Goal: Transaction & Acquisition: Purchase product/service

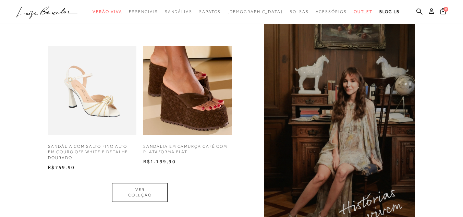
scroll to position [514, 0]
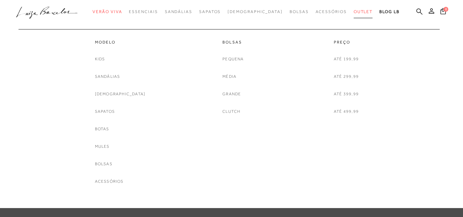
click at [354, 14] on link "Outlet" at bounding box center [363, 11] width 19 height 13
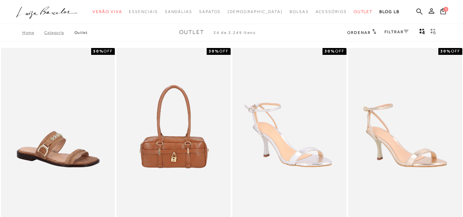
click at [394, 30] on link "FILTRAR" at bounding box center [397, 31] width 24 height 5
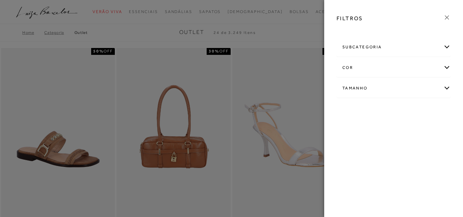
click at [300, 36] on div at bounding box center [231, 108] width 463 height 217
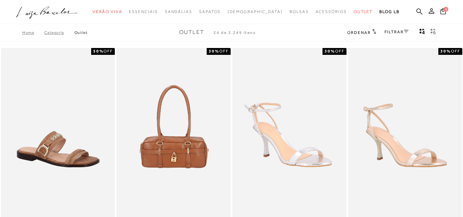
click at [354, 33] on span "Ordenar" at bounding box center [358, 32] width 23 height 5
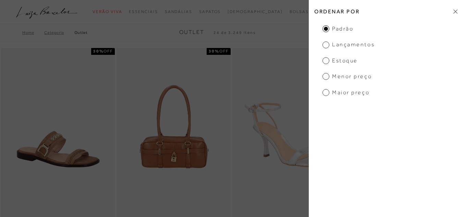
click at [324, 76] on span "Menor preço" at bounding box center [347, 77] width 49 height 8
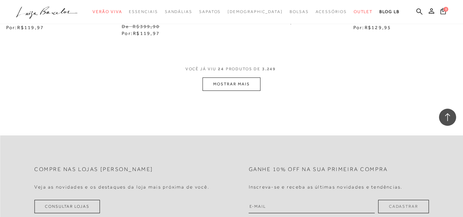
scroll to position [1337, 0]
click at [248, 76] on span "VOCÊ JÁ VIU 24 PRODUTOS DE 3.249" at bounding box center [231, 70] width 93 height 12
click at [249, 82] on button "MOSTRAR MAIS" at bounding box center [232, 82] width 58 height 13
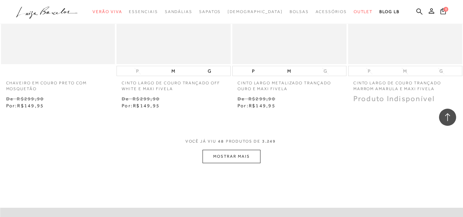
scroll to position [2708, 0]
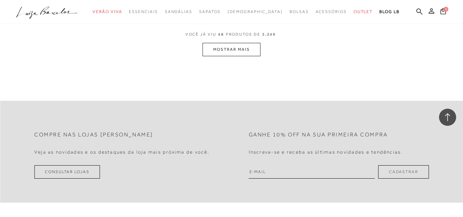
click at [238, 47] on button "MOSTRAR MAIS" at bounding box center [232, 49] width 58 height 13
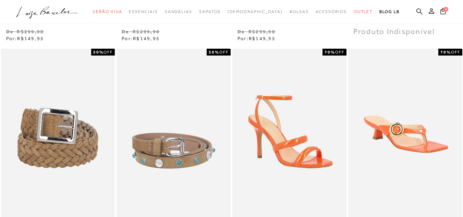
scroll to position [0, 0]
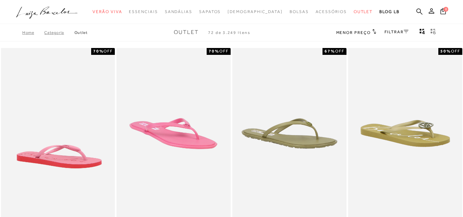
click at [393, 29] on link "FILTRAR" at bounding box center [397, 31] width 24 height 5
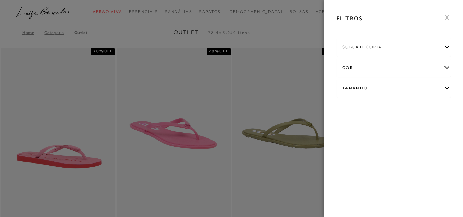
click at [356, 89] on div "Tamanho" at bounding box center [393, 88] width 113 height 18
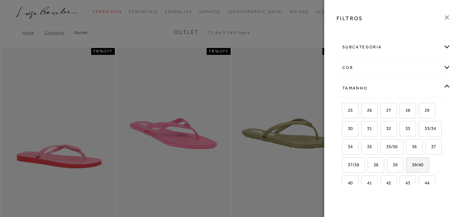
click at [407, 167] on span "39/40" at bounding box center [415, 164] width 16 height 5
click at [405, 169] on input "39/40" at bounding box center [408, 165] width 7 height 7
checkbox input "true"
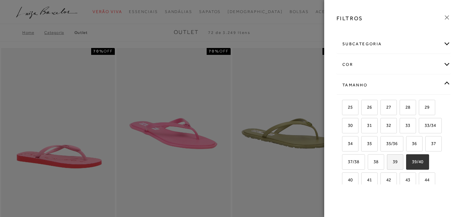
click at [387, 169] on label "39" at bounding box center [395, 162] width 16 height 15
click at [386, 166] on input "39" at bounding box center [389, 162] width 7 height 7
checkbox input "true"
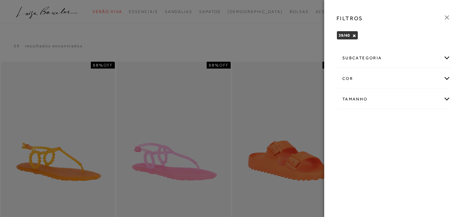
click at [449, 18] on icon at bounding box center [447, 18] width 8 height 8
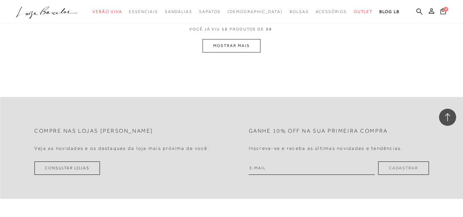
scroll to position [686, 0]
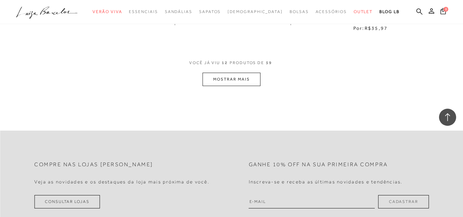
click at [248, 85] on button "MOSTRAR MAIS" at bounding box center [232, 79] width 58 height 13
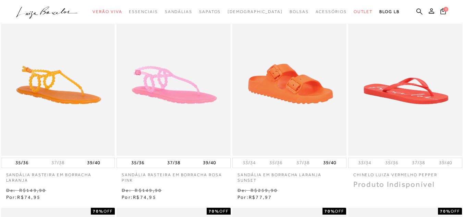
scroll to position [0, 0]
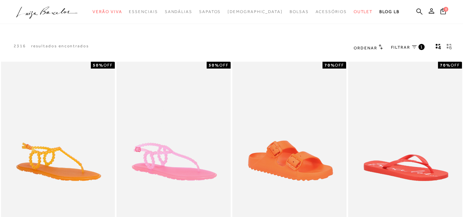
click at [405, 45] on span "FILTRAR" at bounding box center [400, 48] width 19 height 6
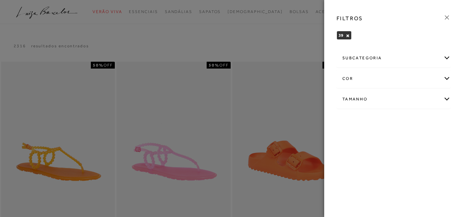
click at [309, 54] on div at bounding box center [231, 108] width 463 height 217
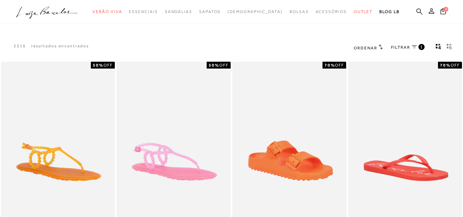
click at [360, 50] on span "Ordenar" at bounding box center [365, 48] width 23 height 5
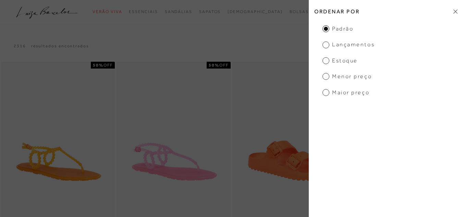
click at [325, 93] on span "Maior Preço" at bounding box center [346, 93] width 47 height 8
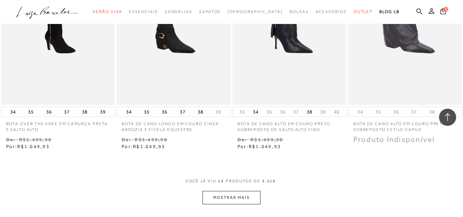
scroll to position [583, 0]
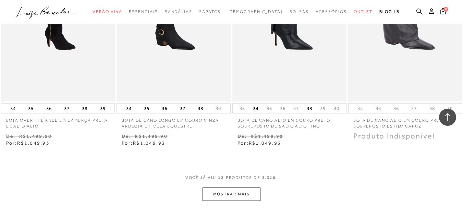
click at [218, 194] on button "MOSTRAR MAIS" at bounding box center [232, 194] width 58 height 13
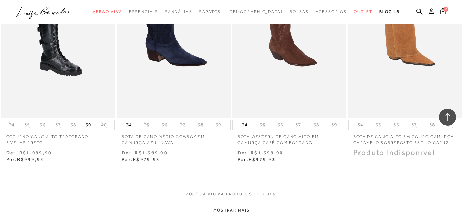
scroll to position [1337, 0]
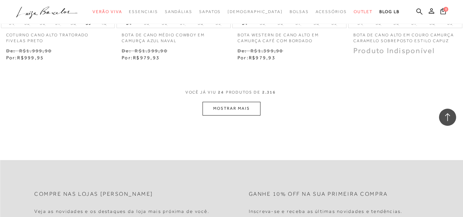
click at [228, 102] on button "MOSTRAR MAIS" at bounding box center [232, 108] width 58 height 13
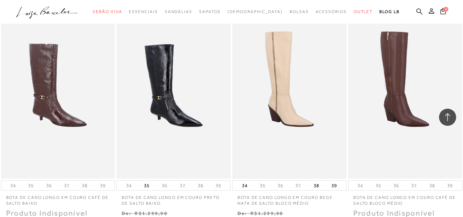
scroll to position [1954, 0]
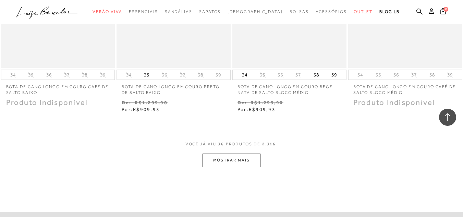
click at [246, 164] on button "MOSTRAR MAIS" at bounding box center [232, 160] width 58 height 13
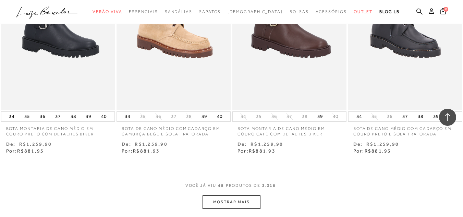
scroll to position [2708, 0]
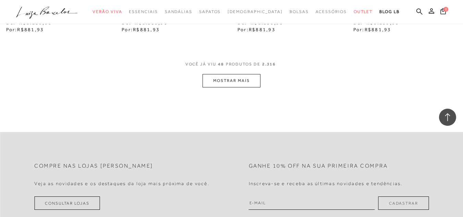
click at [243, 78] on button "MOSTRAR MAIS" at bounding box center [232, 80] width 58 height 13
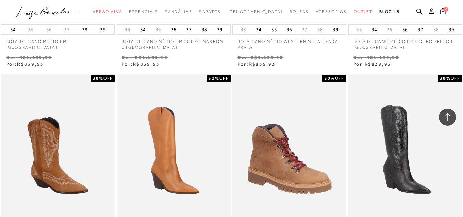
scroll to position [3291, 0]
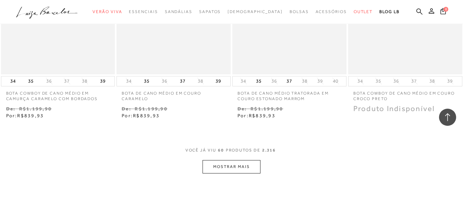
click at [241, 166] on button "MOSTRAR MAIS" at bounding box center [232, 166] width 58 height 13
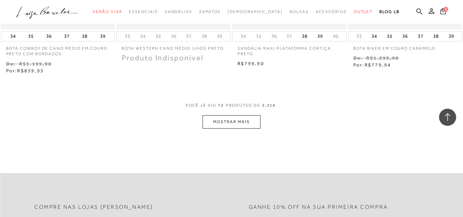
scroll to position [4011, 0]
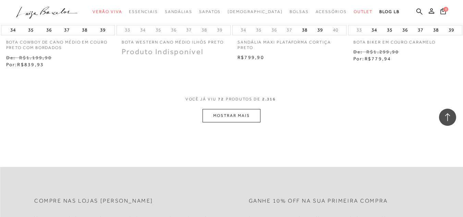
click at [211, 116] on button "MOSTRAR MAIS" at bounding box center [232, 115] width 58 height 13
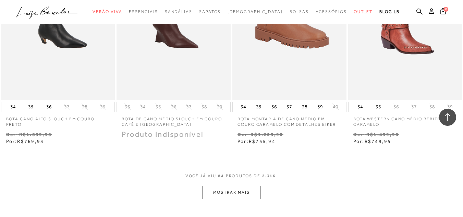
scroll to position [4662, 0]
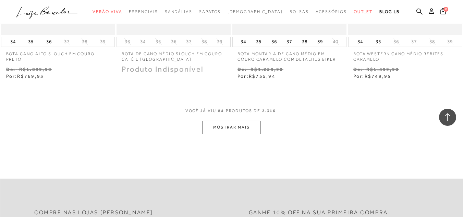
click at [241, 126] on button "MOSTRAR MAIS" at bounding box center [232, 127] width 58 height 13
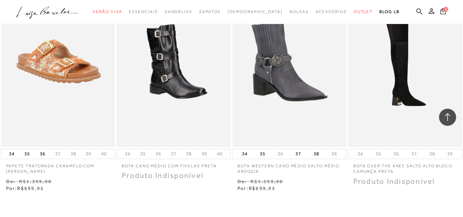
scroll to position [5348, 0]
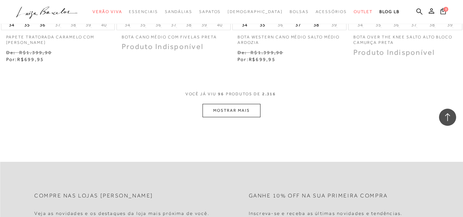
click at [224, 112] on button "MOSTRAR MAIS" at bounding box center [232, 110] width 58 height 13
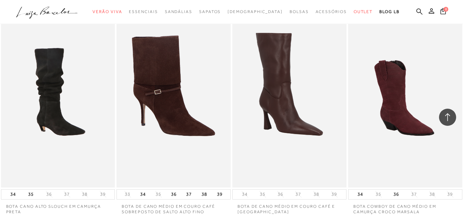
scroll to position [5965, 0]
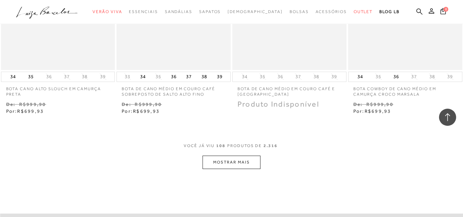
click at [218, 168] on button "MOSTRAR MAIS" at bounding box center [232, 162] width 58 height 13
click at [218, 161] on div "Loading..." at bounding box center [231, 108] width 463 height 217
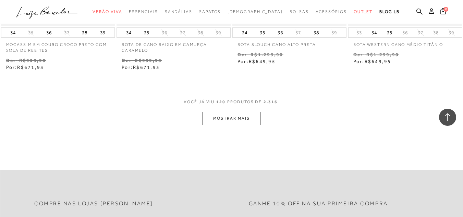
scroll to position [6685, 0]
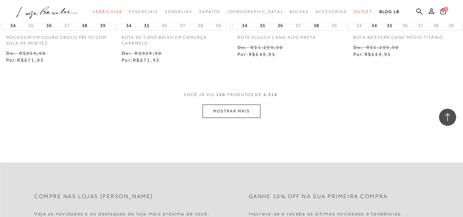
click at [230, 111] on button "MOSTRAR MAIS" at bounding box center [232, 111] width 58 height 13
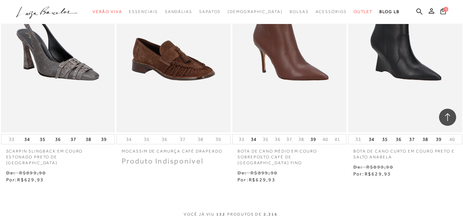
scroll to position [7233, 0]
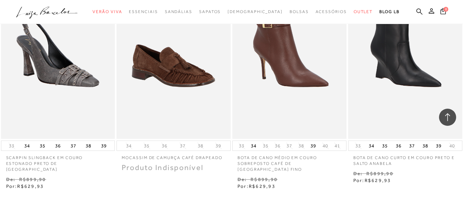
click at [61, 7] on icon ".a{fill-rule:evenodd;}" at bounding box center [47, 12] width 62 height 14
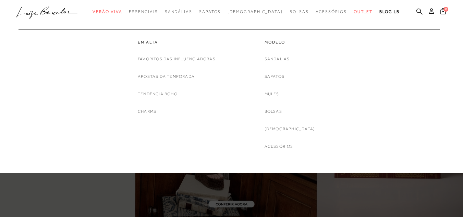
click at [121, 13] on span "Verão Viva" at bounding box center [107, 11] width 29 height 5
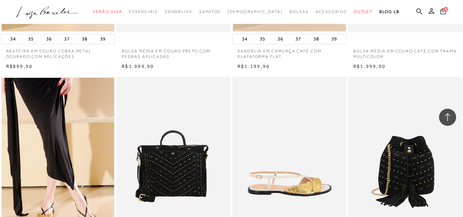
scroll to position [857, 0]
